Goal: Use online tool/utility: Utilize a website feature to perform a specific function

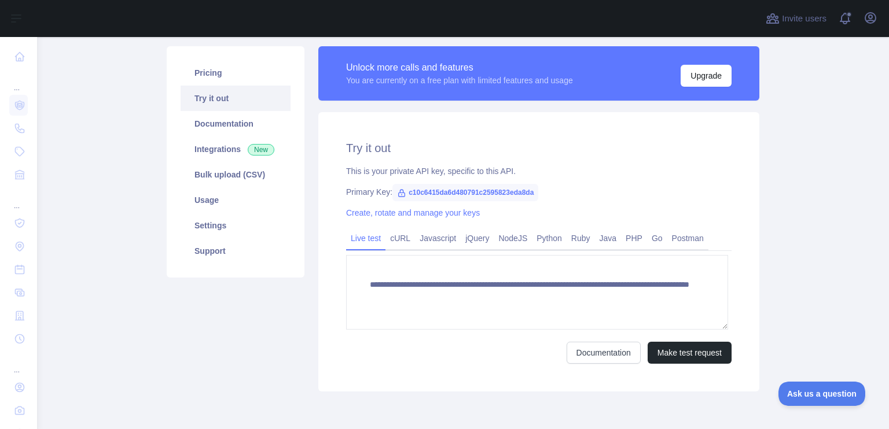
scroll to position [78, 0]
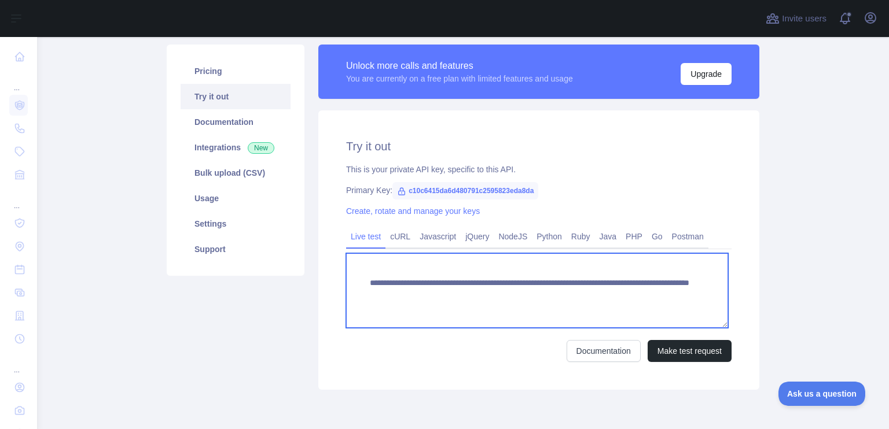
drag, startPoint x: 592, startPoint y: 318, endPoint x: 671, endPoint y: 326, distance: 79.6
click at [671, 326] on textarea "**********" at bounding box center [537, 290] width 382 height 75
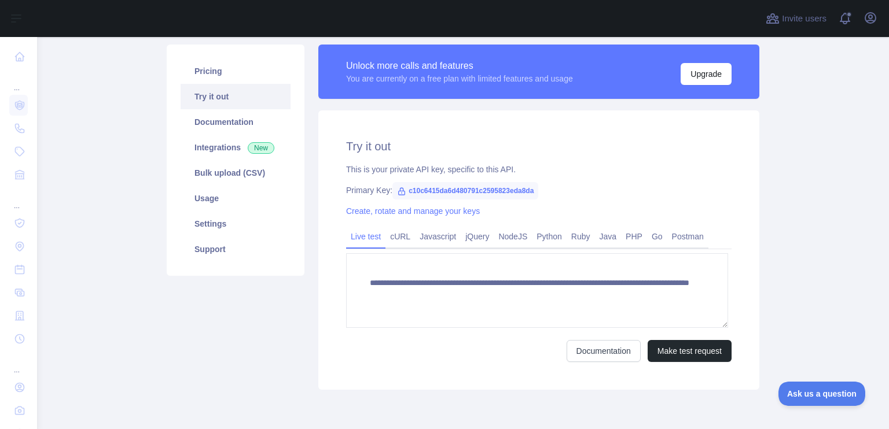
click at [538, 200] on span "c10c6415da6d480791c2595823eda8da" at bounding box center [465, 190] width 146 height 17
click at [224, 84] on link "Pricing" at bounding box center [236, 70] width 110 height 25
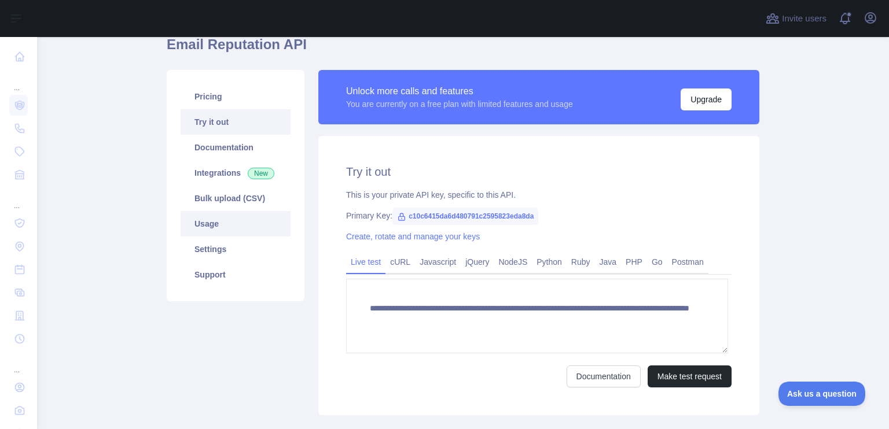
scroll to position [44, 0]
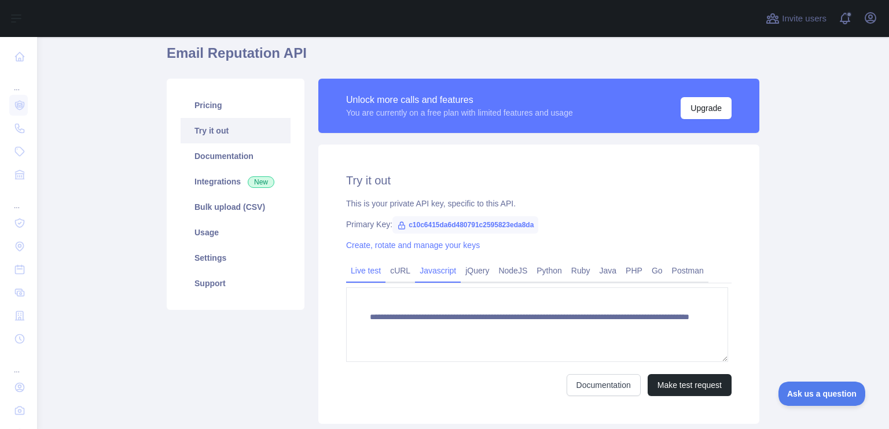
click at [459, 280] on link "Javascript" at bounding box center [438, 271] width 46 height 19
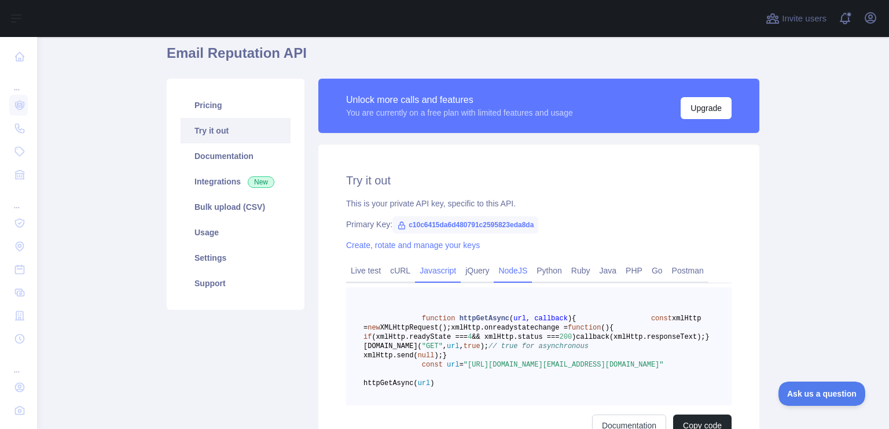
click at [528, 280] on link "NodeJS" at bounding box center [513, 271] width 38 height 19
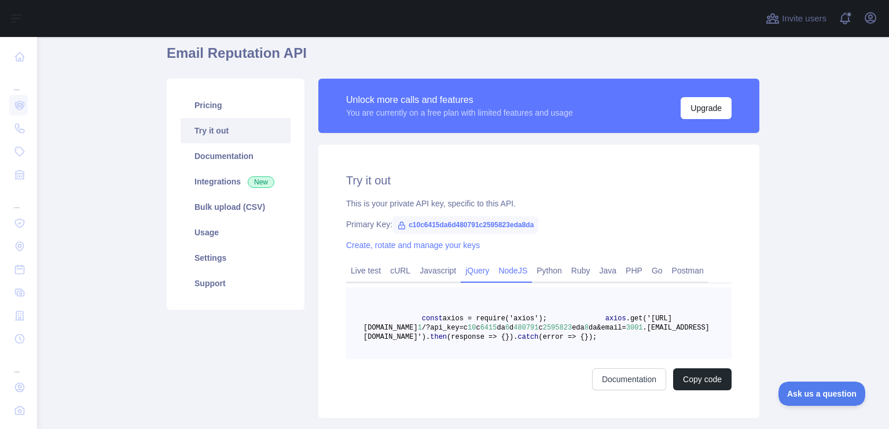
click at [471, 280] on link "jQuery" at bounding box center [477, 271] width 33 height 19
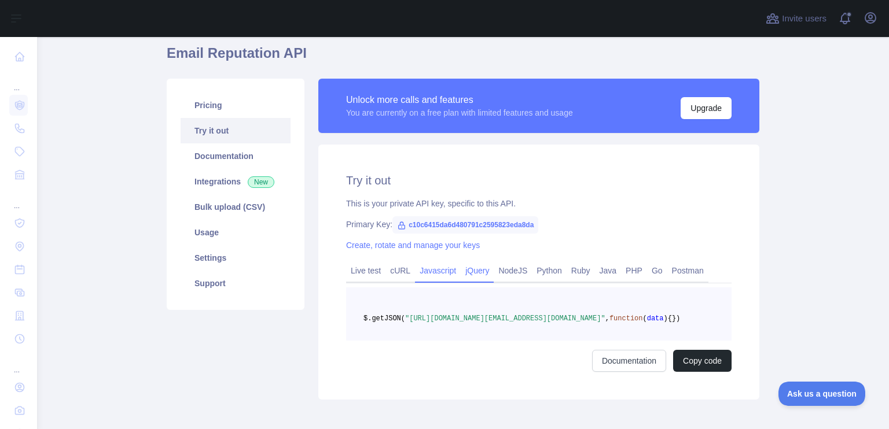
click at [435, 280] on link "Javascript" at bounding box center [438, 271] width 46 height 19
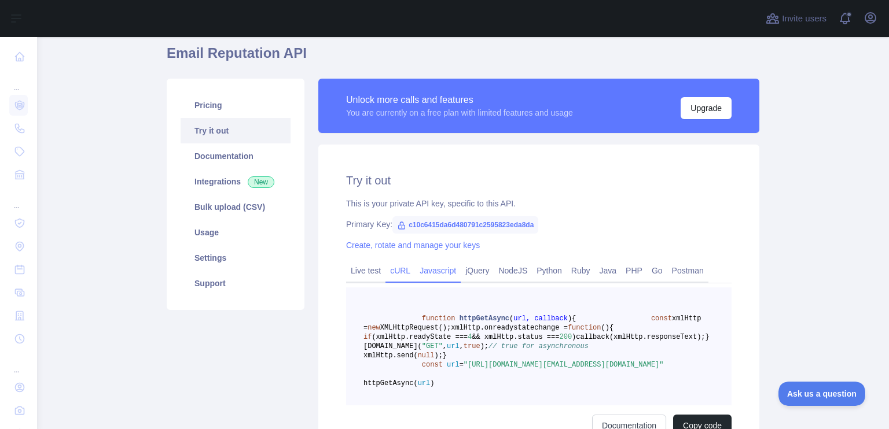
click at [391, 280] on link "cURL" at bounding box center [400, 271] width 30 height 19
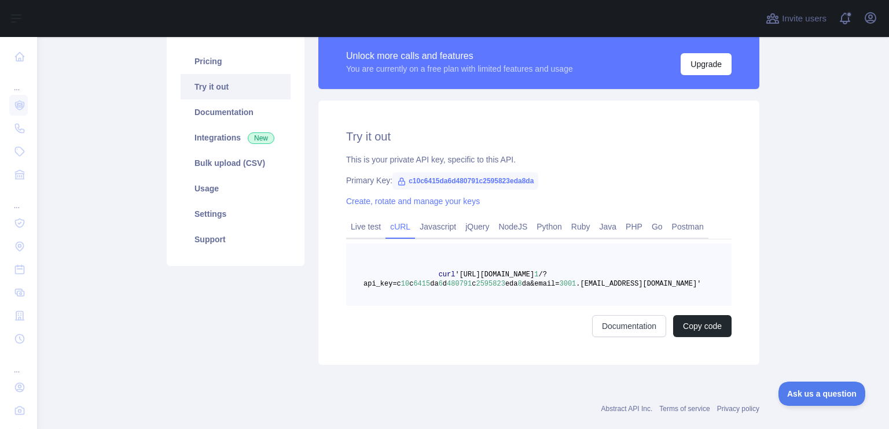
scroll to position [90, 0]
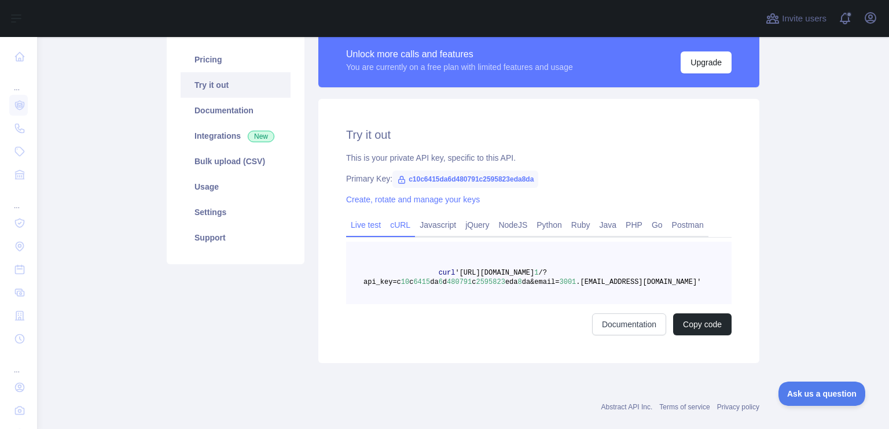
click at [369, 234] on link "Live test" at bounding box center [365, 225] width 39 height 19
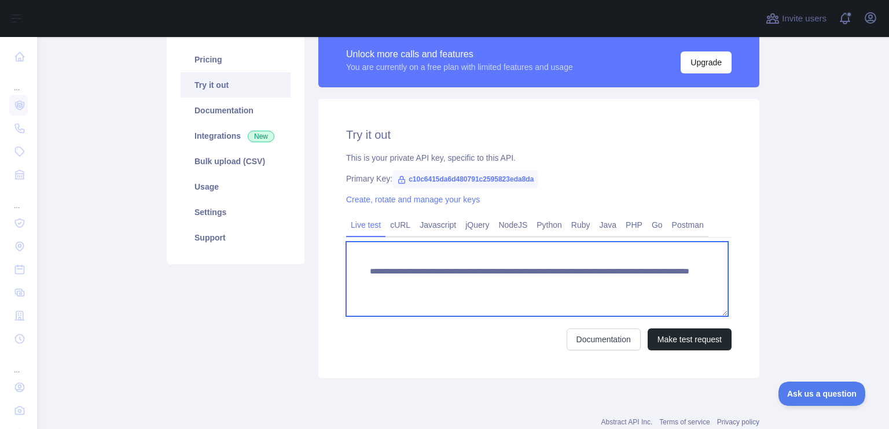
drag, startPoint x: 365, startPoint y: 294, endPoint x: 558, endPoint y: 293, distance: 193.3
click at [558, 293] on textarea "**********" at bounding box center [537, 279] width 382 height 75
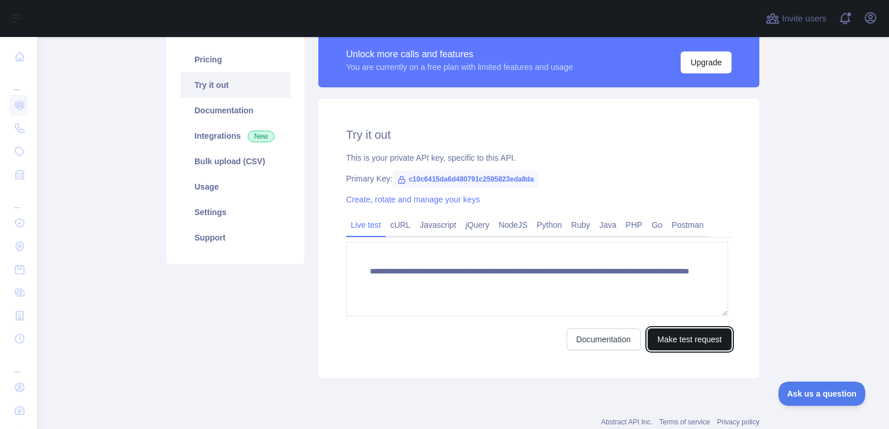
click at [664, 351] on button "Make test request" at bounding box center [689, 340] width 84 height 22
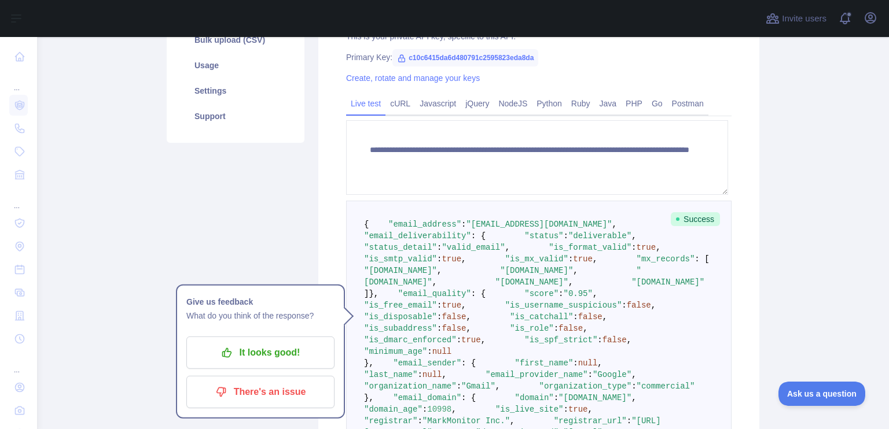
scroll to position [218, 0]
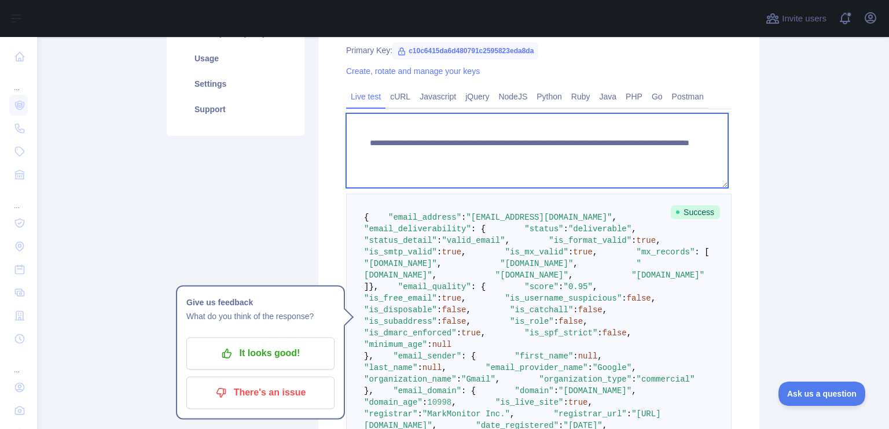
click at [493, 173] on textarea "**********" at bounding box center [537, 150] width 382 height 75
drag, startPoint x: 354, startPoint y: 150, endPoint x: 711, endPoint y: 212, distance: 362.3
click at [711, 212] on form "**********" at bounding box center [538, 337] width 385 height 448
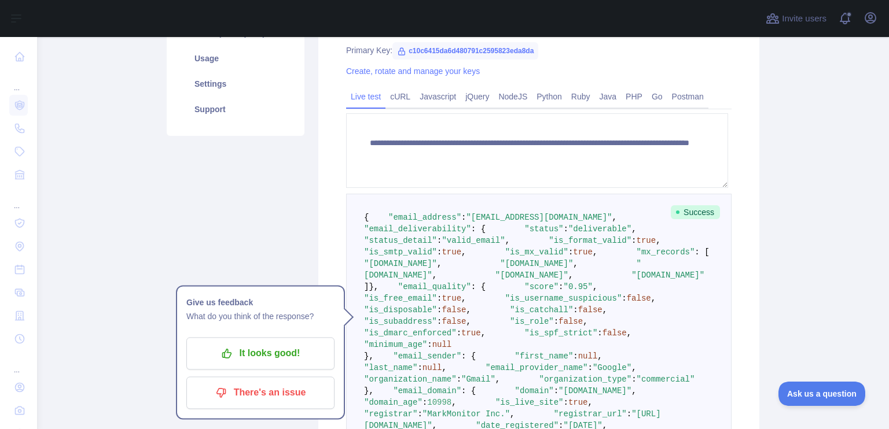
drag, startPoint x: 355, startPoint y: 236, endPoint x: 498, endPoint y: 400, distance: 217.4
click at [498, 400] on pre "{ "email_address" : "[EMAIL_ADDRESS][DOMAIN_NAME]" , "email_deliverability" : {…" at bounding box center [538, 362] width 385 height 337
copy code "{ "email_address" : "[EMAIL_ADDRESS][DOMAIN_NAME]" , "email_deliverability" : {…"
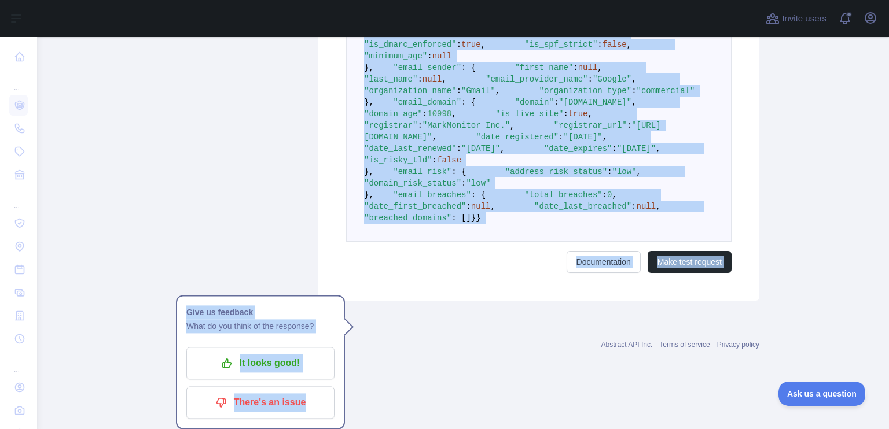
scroll to position [852, 0]
